Goal: Obtain resource: Download file/media

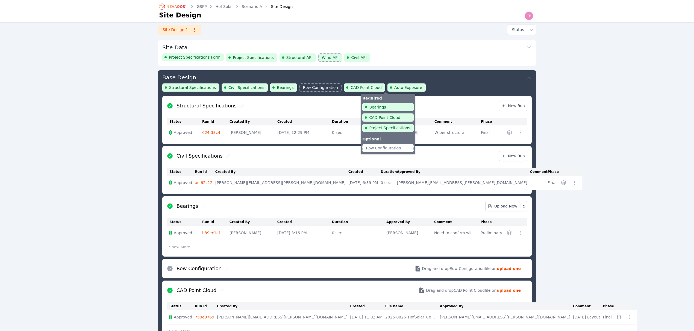
scroll to position [30, 0]
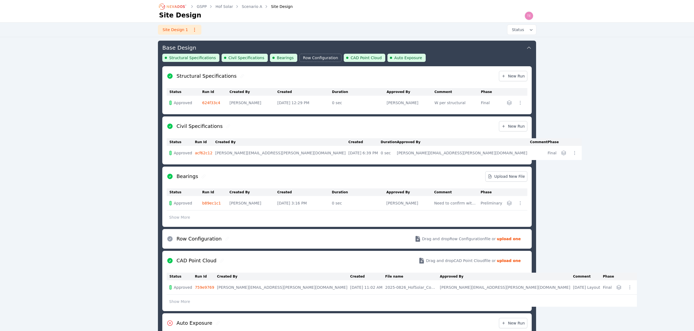
click at [415, 56] on div "Structural Specifications Civil Specifications Bearings Row Configuration CAD P…" at bounding box center [346, 60] width 369 height 13
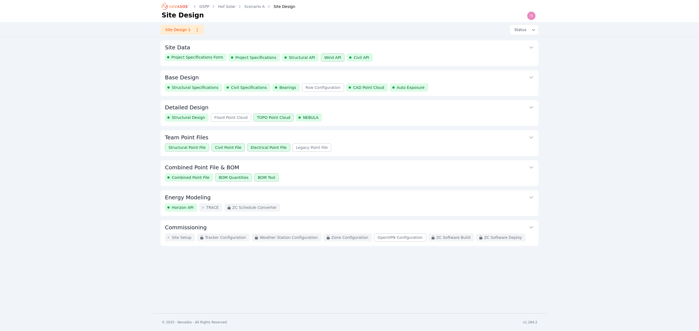
click at [353, 166] on button "Combined Point File & BOM" at bounding box center [349, 167] width 369 height 13
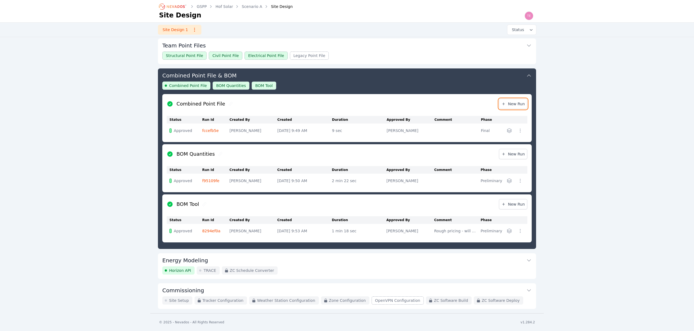
click at [517, 105] on span "New Run" at bounding box center [512, 103] width 23 height 5
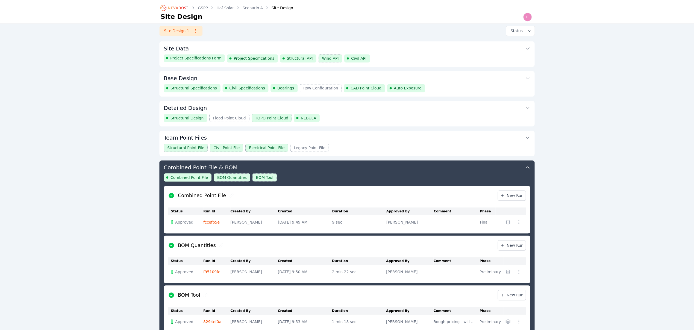
scroll to position [93, 0]
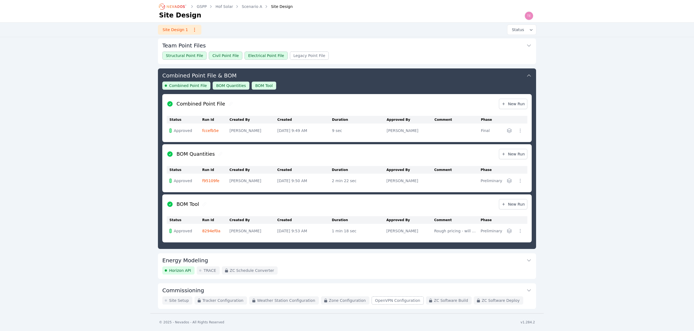
click at [350, 80] on button "Combined Point File & BOM" at bounding box center [346, 75] width 369 height 13
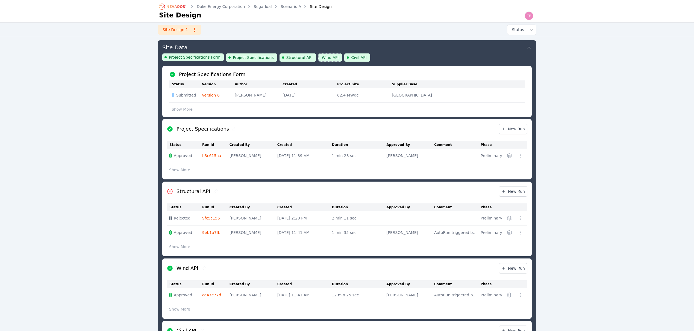
click at [410, 53] on button "Site Data" at bounding box center [346, 46] width 369 height 13
